Goal: Information Seeking & Learning: Learn about a topic

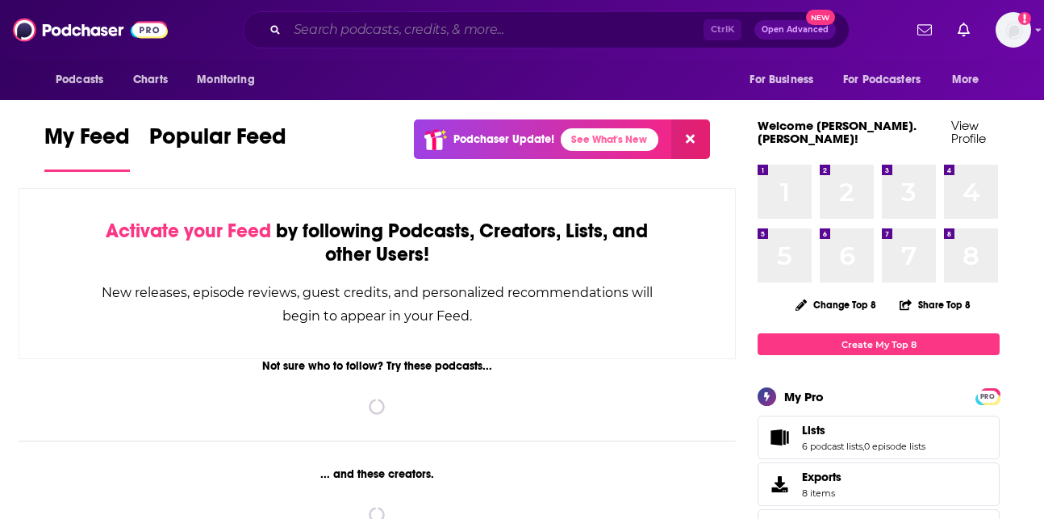
click at [460, 28] on input "Search podcasts, credits, & more..." at bounding box center [495, 30] width 416 height 26
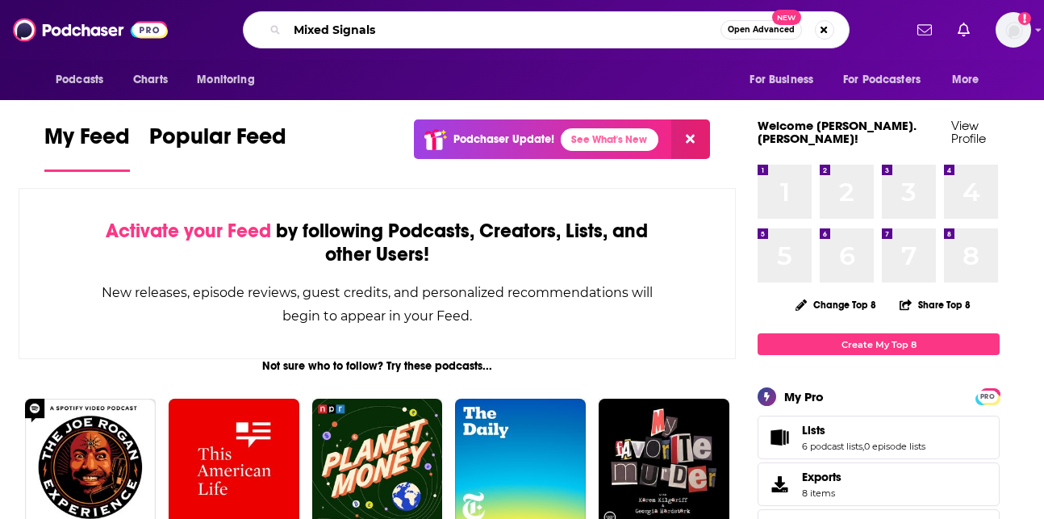
type input "Mixed Signals"
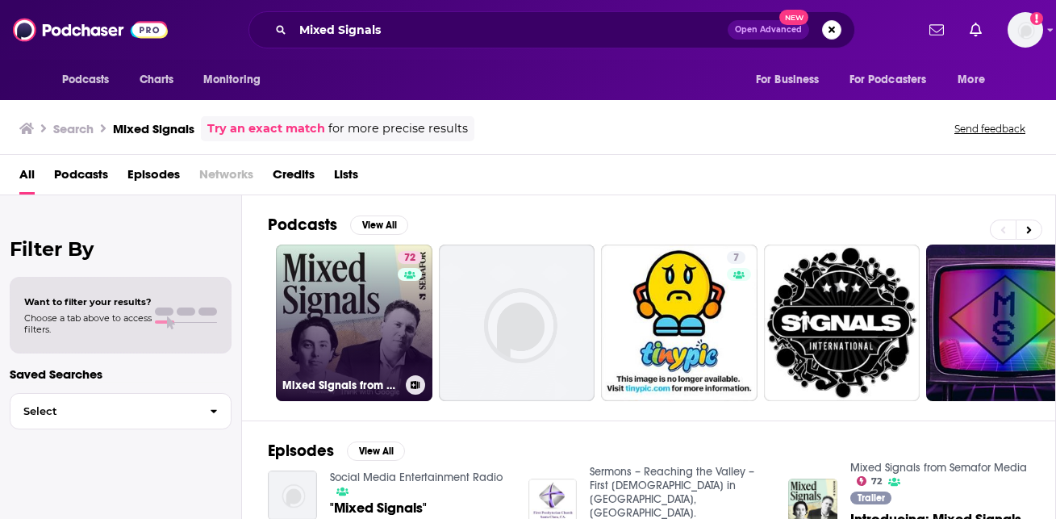
click at [345, 296] on link "72 Mixed Signals from Semafor Media" at bounding box center [354, 323] width 157 height 157
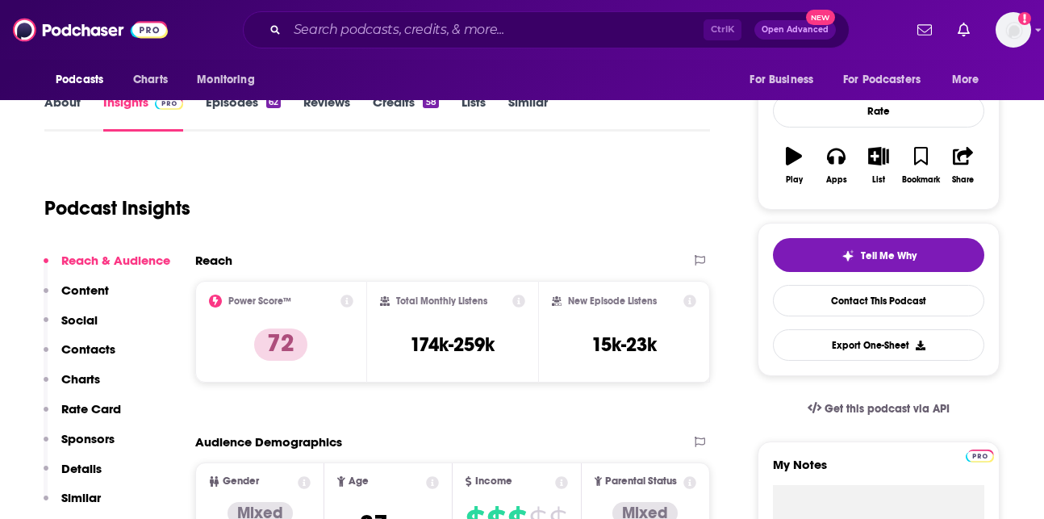
scroll to position [242, 0]
